Goal: Task Accomplishment & Management: Complete application form

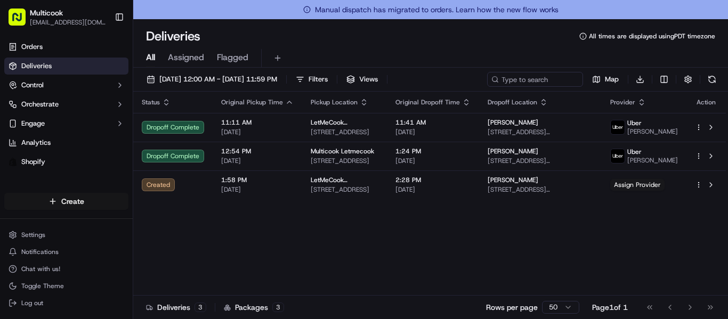
click at [28, 205] on html "Multicook [EMAIL_ADDRESS][DOMAIN_NAME] Toggle Sidebar Orders Deliveries Control…" at bounding box center [364, 159] width 728 height 319
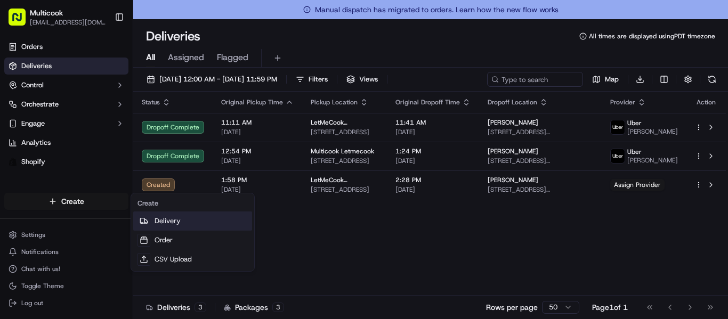
click at [165, 224] on link "Delivery" at bounding box center [192, 221] width 119 height 19
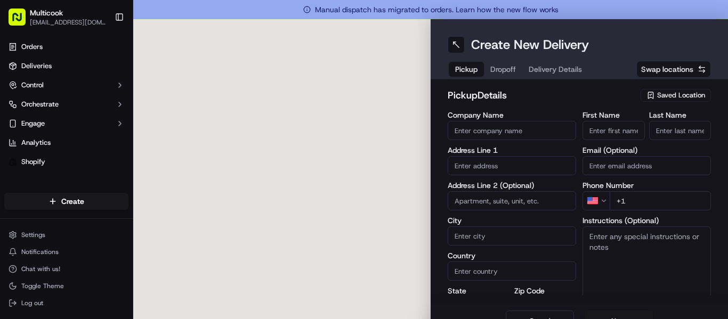
click at [658, 94] on span "Saved Location" at bounding box center [681, 96] width 48 height 10
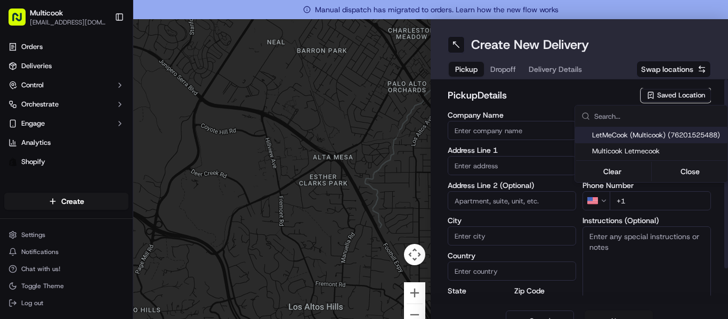
click at [649, 134] on span "LetMeCook (Multicook) (76201525488)" at bounding box center [657, 136] width 131 height 10
type input "LetMeCook (Multicook)"
type input "[STREET_ADDRESS]"
type input "[GEOGRAPHIC_DATA]"
type input "US"
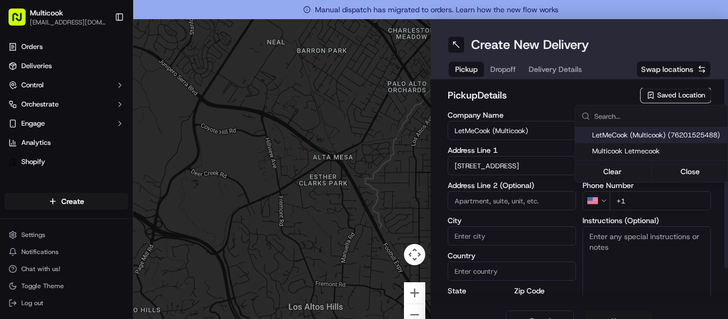
type input "CA"
type input "91423"
type input "[PERSON_NAME]"
type input "Nikityuk"
type input "[EMAIL_ADDRESS][DOMAIN_NAME]"
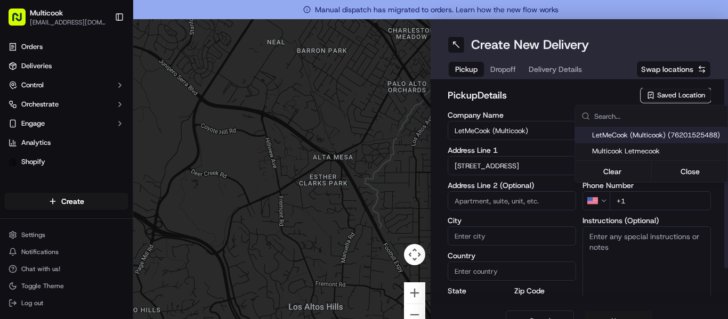
type input "[PHONE_NUMBER]"
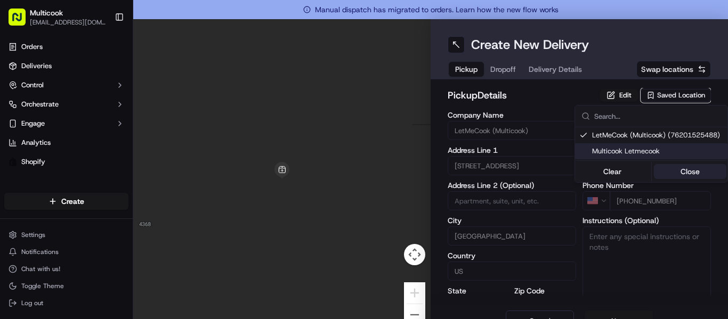
click at [677, 174] on button "Close" at bounding box center [690, 171] width 73 height 15
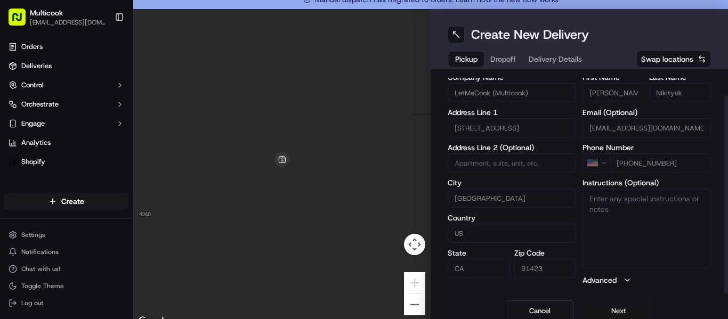
scroll to position [19, 0]
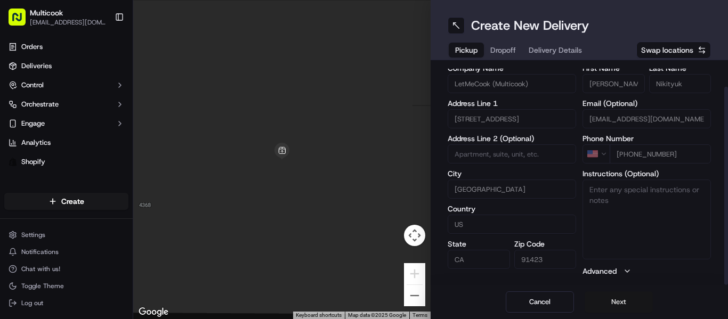
click at [606, 297] on button "Next" at bounding box center [619, 302] width 68 height 21
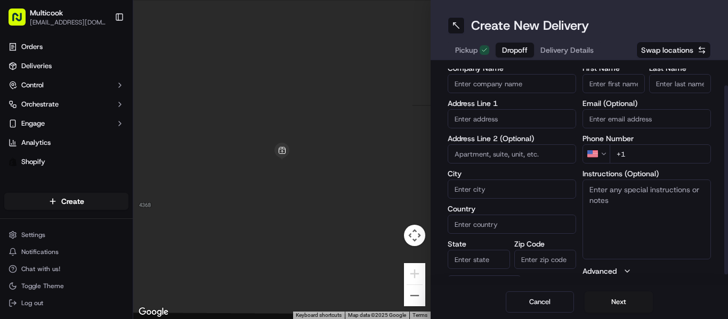
click at [590, 82] on input "First Name" at bounding box center [613, 83] width 62 height 19
paste input "[PERSON_NAME]"
type input "Anastasiia"
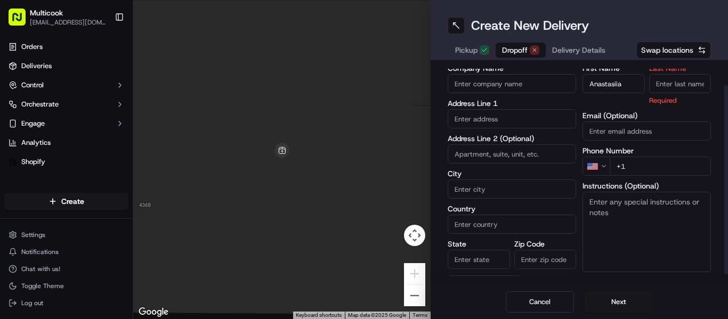
click at [655, 84] on input "Last Name" at bounding box center [680, 83] width 62 height 19
paste input "[PERSON_NAME]"
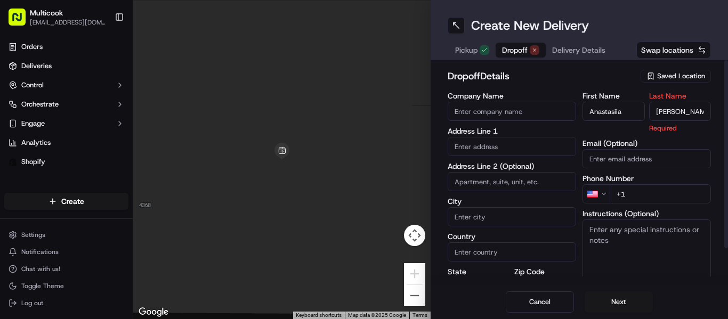
drag, startPoint x: 661, startPoint y: 83, endPoint x: 572, endPoint y: 69, distance: 89.5
click at [572, 69] on div "dropoff Details Saved Location Company Name Address Line 1 Address Line 2 (Opti…" at bounding box center [579, 193] width 263 height 248
type input "Novoselska"
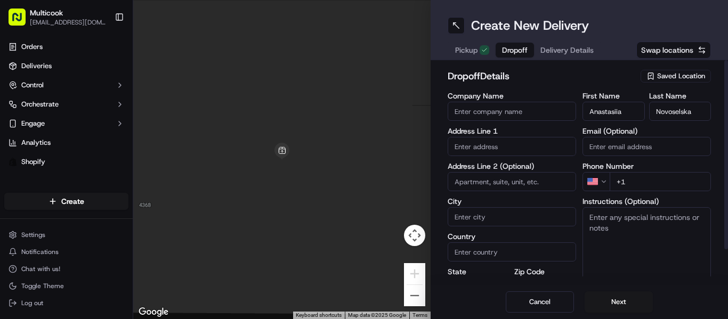
click at [665, 192] on div "First Name [PERSON_NAME] Last Name Novoselska Email (Optional) Phone Number US …" at bounding box center [646, 204] width 128 height 224
click at [661, 187] on input "+1" at bounding box center [660, 181] width 101 height 19
paste input "[PHONE_NUMBER]"
type input "[PHONE_NUMBER]"
click at [484, 146] on input "text" at bounding box center [512, 146] width 128 height 19
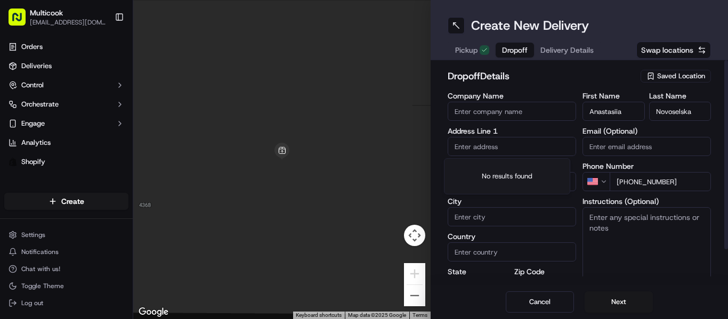
paste input "20738 [STREET_ADDRESS][PERSON_NAME]"
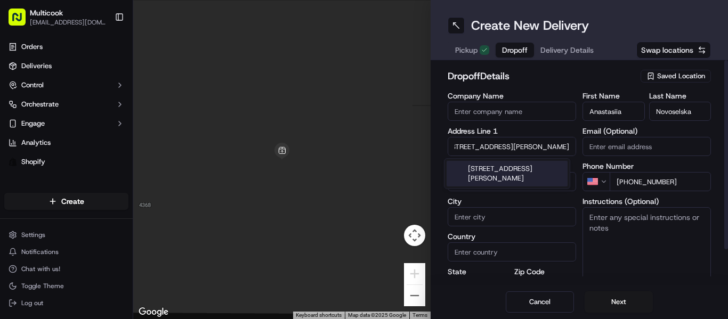
click at [501, 172] on div "[STREET_ADDRESS][PERSON_NAME]" at bounding box center [507, 174] width 121 height 26
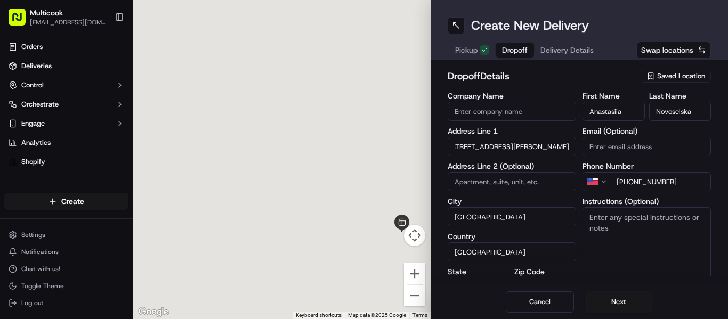
type input "[STREET_ADDRESS][PERSON_NAME]"
type input "[GEOGRAPHIC_DATA]"
type input "CA"
type input "91306"
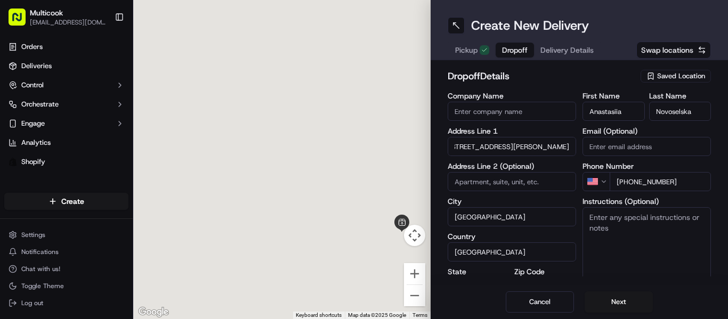
type input "[STREET_ADDRESS][PERSON_NAME]"
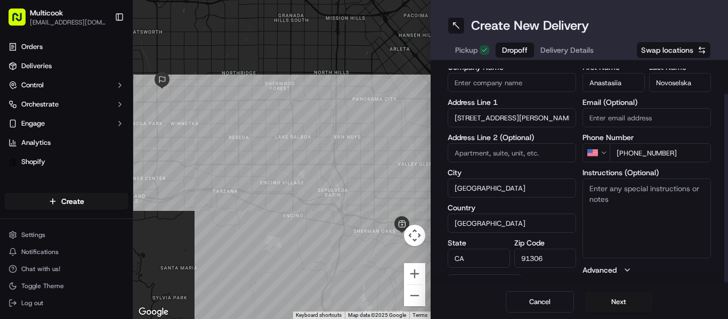
scroll to position [39, 0]
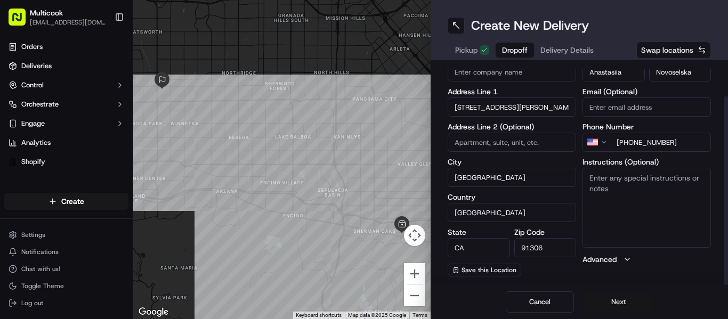
click at [621, 305] on button "Next" at bounding box center [619, 302] width 68 height 21
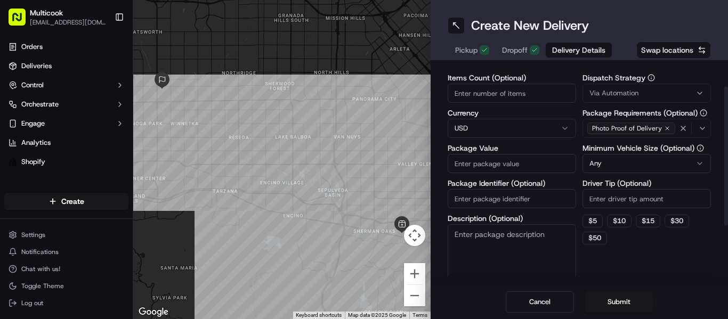
click at [539, 90] on input "Items Count (Optional)" at bounding box center [512, 93] width 128 height 19
type input "1"
click at [522, 163] on input "Package Value" at bounding box center [512, 163] width 128 height 19
type input "130"
click at [606, 306] on button "Submit" at bounding box center [619, 302] width 68 height 21
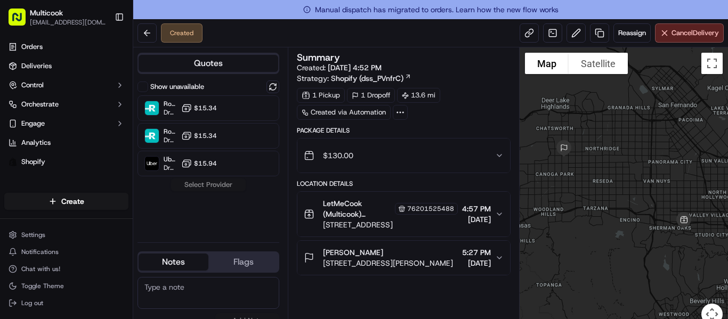
click at [215, 178] on div "Show unavailable Roadie Rush (P2P) Dropoff ETA - $15.34 Roadie (P2P) Dropoff ET…" at bounding box center [208, 156] width 142 height 153
click at [219, 175] on div "Uber Dropoff ETA 1 hour $15.94" at bounding box center [208, 164] width 142 height 26
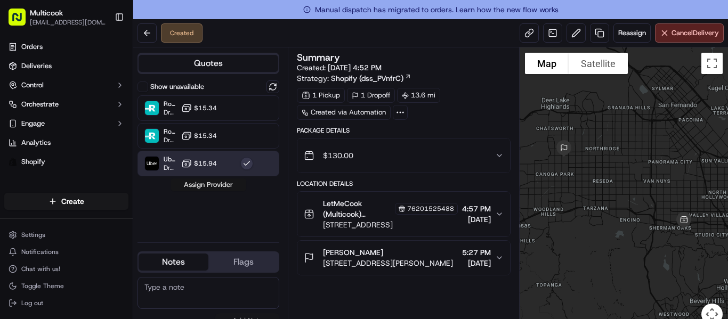
click at [219, 189] on button "Assign Provider" at bounding box center [209, 185] width 76 height 13
